Goal: Information Seeking & Learning: Learn about a topic

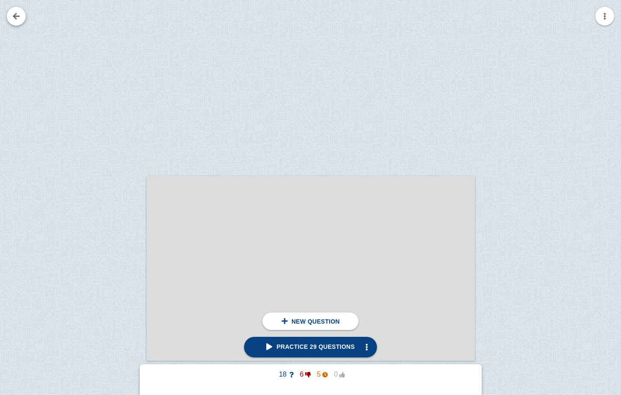
click at [17, 19] on link at bounding box center [16, 16] width 19 height 19
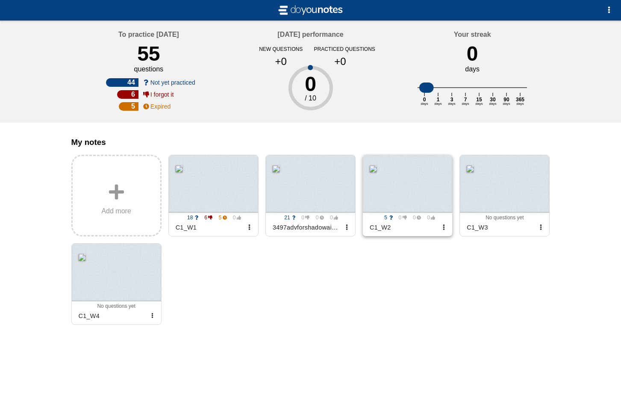
click at [404, 199] on div at bounding box center [407, 184] width 89 height 58
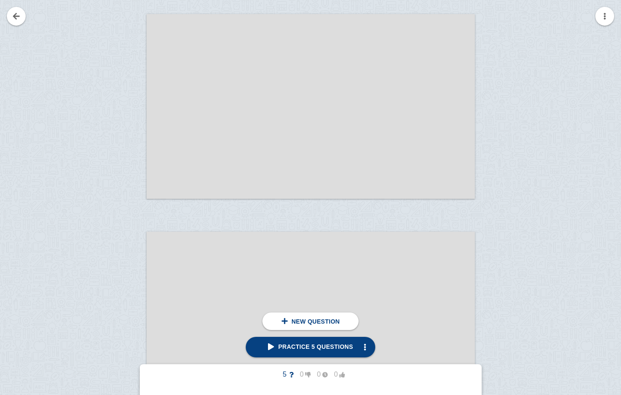
scroll to position [5153, 0]
click at [135, 65] on div at bounding box center [117, 121] width 57 height 185
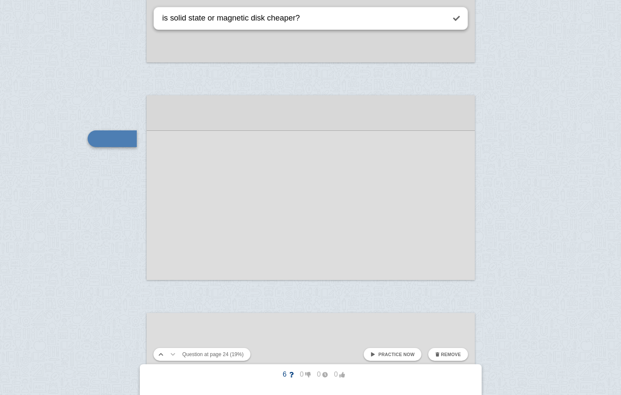
type textarea "is solid state or magnetic disk cheaper?"
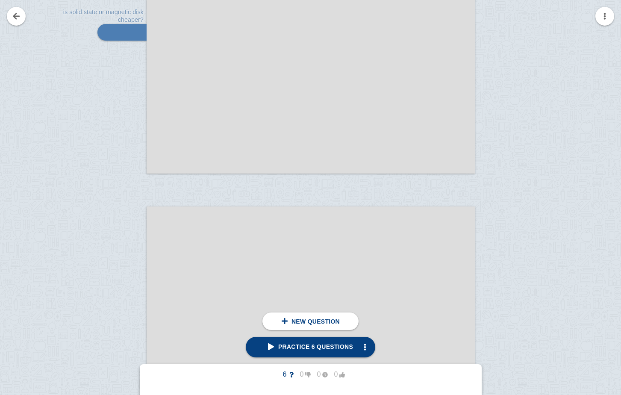
scroll to position [5246, 0]
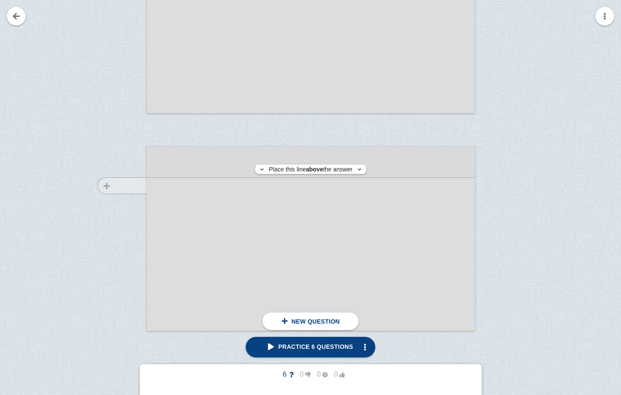
click at [137, 185] on div at bounding box center [117, 246] width 57 height 185
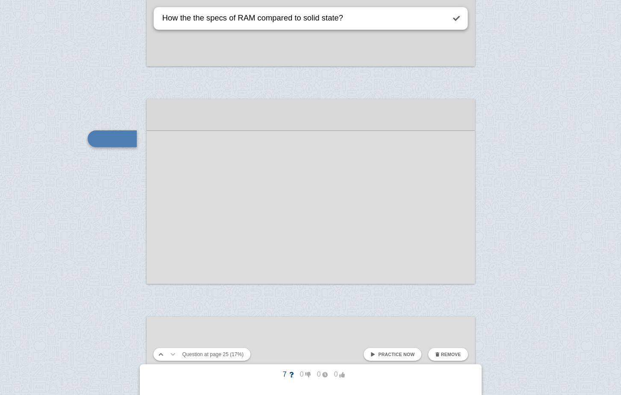
type textarea "How the the specs of RAM compared to solid state?"
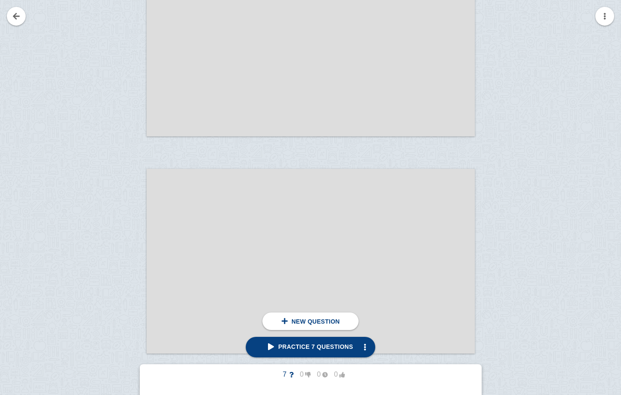
scroll to position [5709, 0]
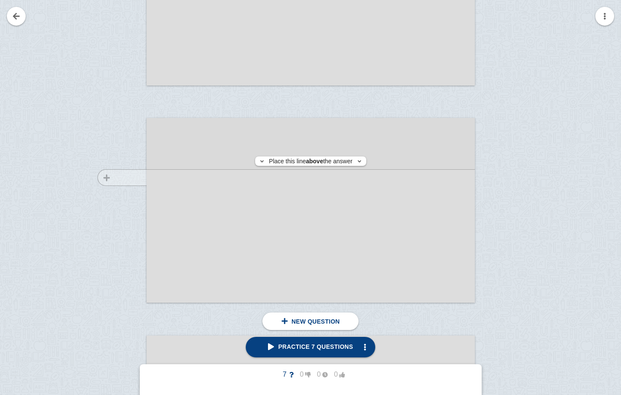
click at [131, 177] on div at bounding box center [117, 218] width 57 height 185
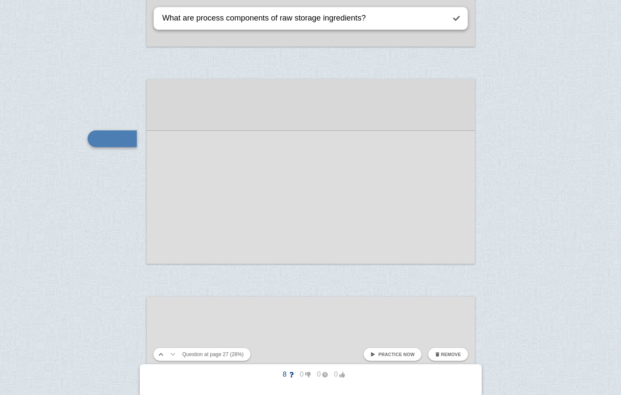
type textarea "What are process components of raw storage ingredients?"
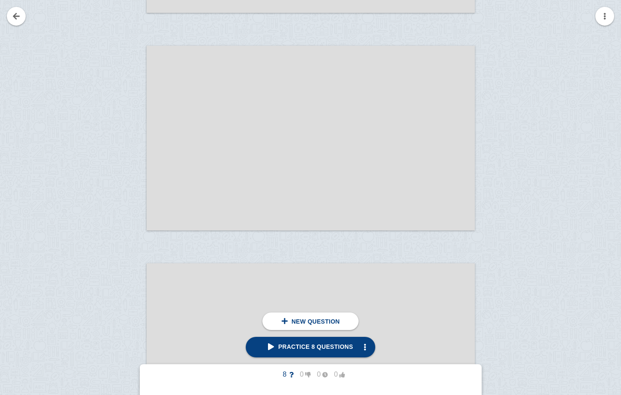
scroll to position [6403, 0]
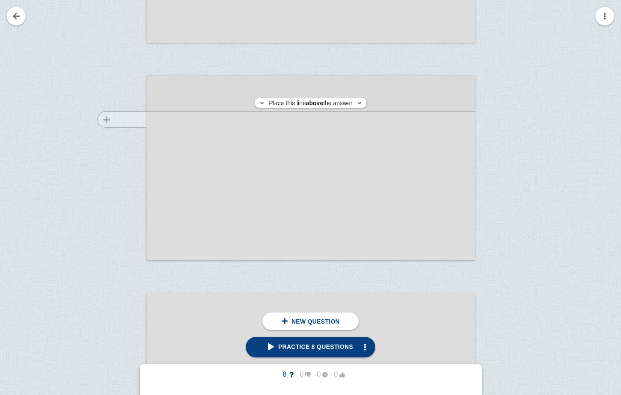
click at [123, 118] on div at bounding box center [117, 176] width 57 height 185
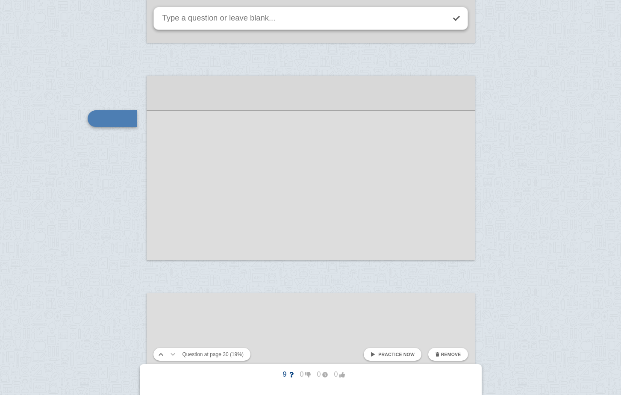
scroll to position [6383, 0]
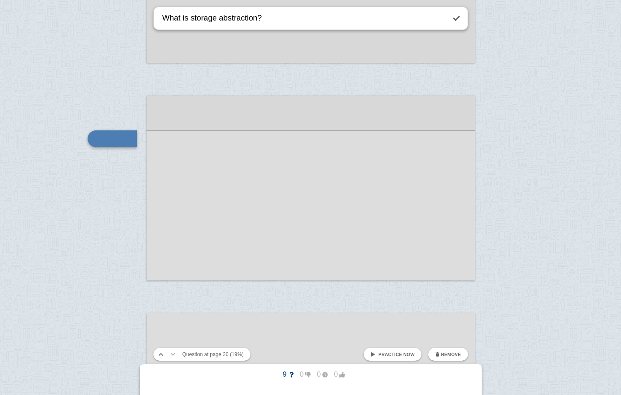
type textarea "What is storage abstraction?"
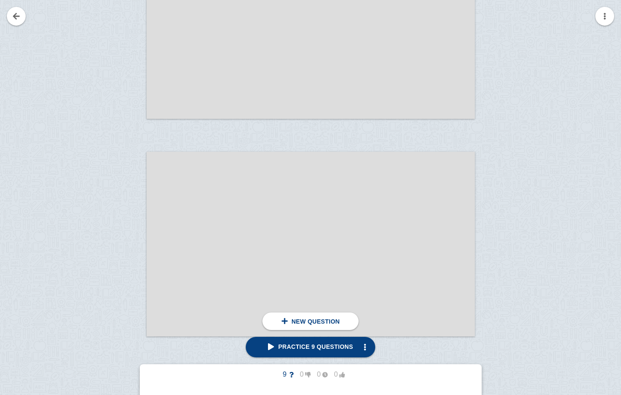
scroll to position [6562, 0]
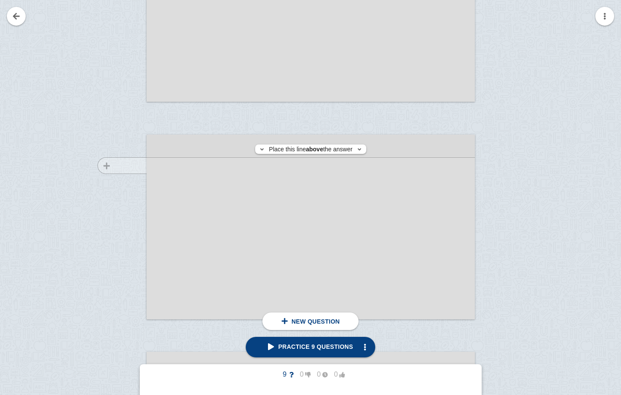
click at [140, 165] on div at bounding box center [117, 235] width 57 height 185
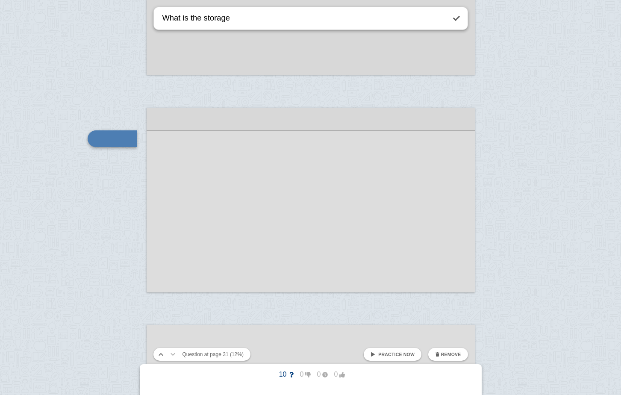
click at [203, 16] on textarea "What is the storage" at bounding box center [303, 18] width 284 height 22
click at [279, 21] on textarea "What is the typical storage" at bounding box center [303, 18] width 284 height 22
type textarea "What is the typical storage hierarchy?"
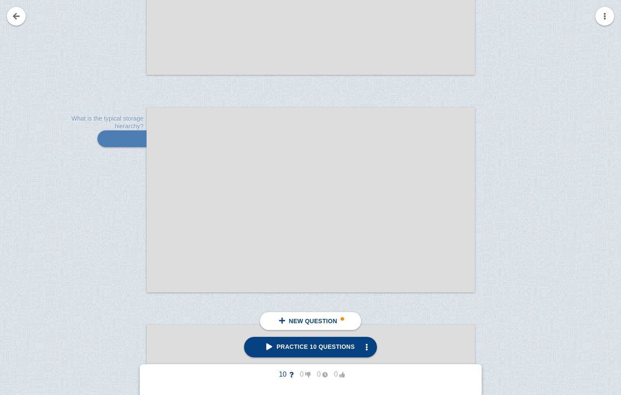
scroll to position [6604, 0]
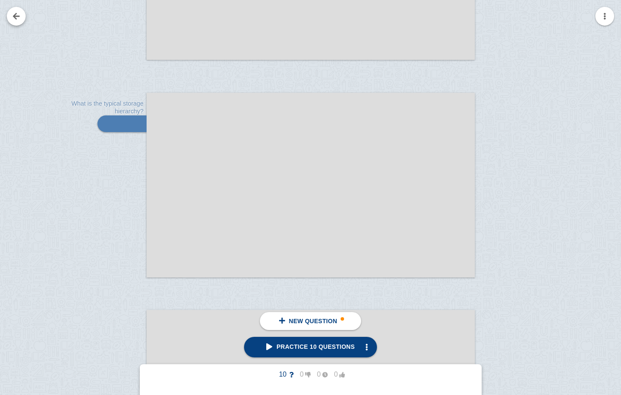
click at [18, 17] on link at bounding box center [16, 16] width 19 height 19
